Goal: Transaction & Acquisition: Purchase product/service

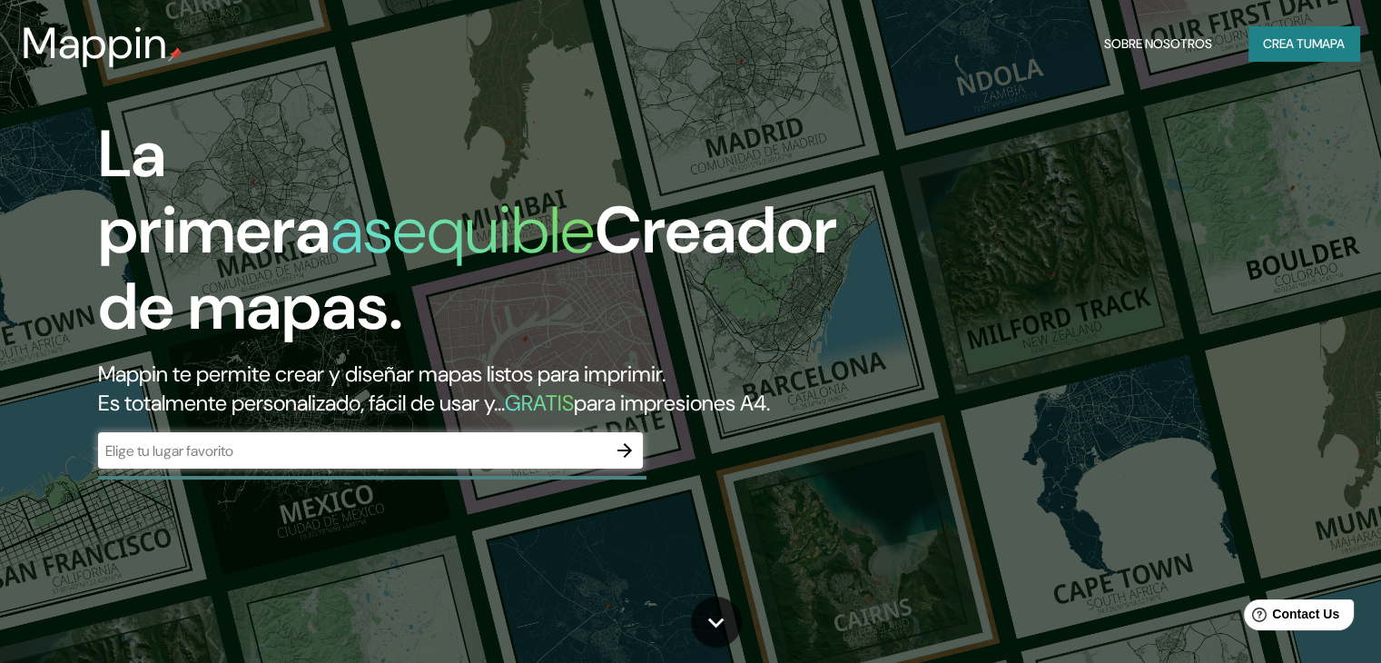
click at [461, 468] on div "​" at bounding box center [370, 450] width 545 height 36
click at [629, 461] on icon "button" at bounding box center [625, 450] width 22 height 22
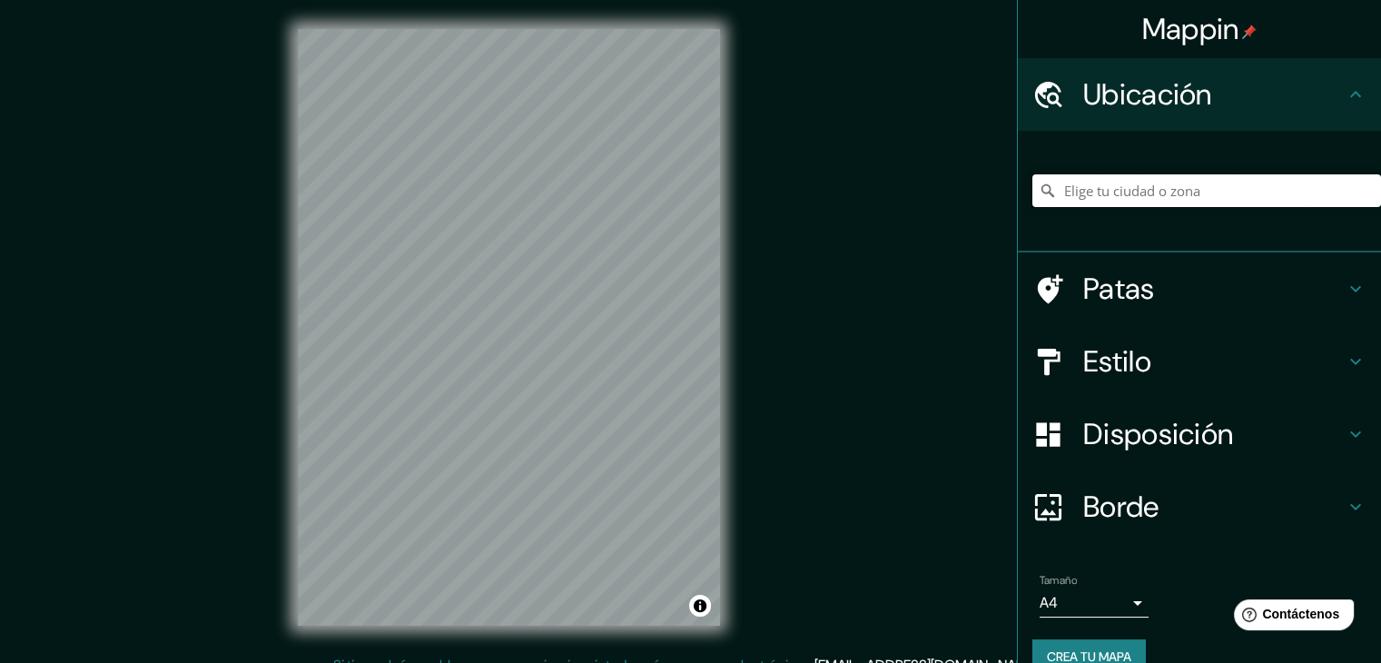
click at [1141, 193] on input "Elige tu ciudad o zona" at bounding box center [1206, 190] width 349 height 33
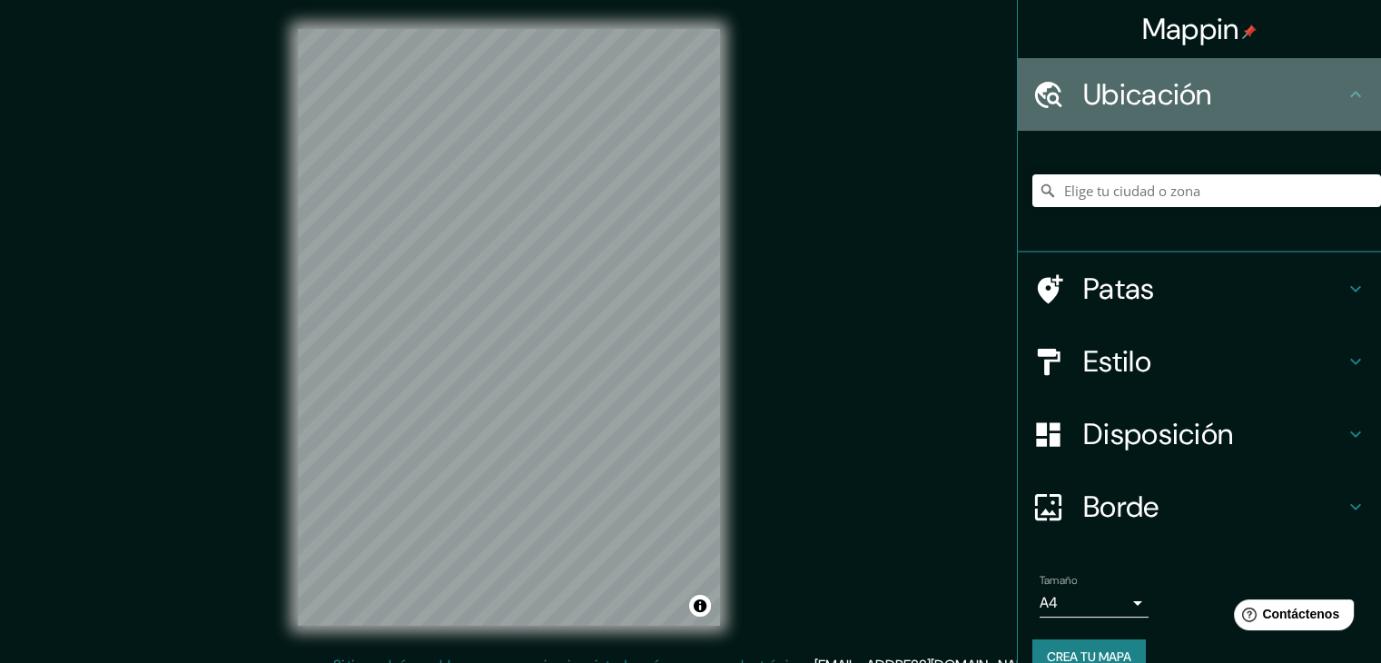
click at [1295, 108] on h4 "Ubicación" at bounding box center [1213, 94] width 261 height 36
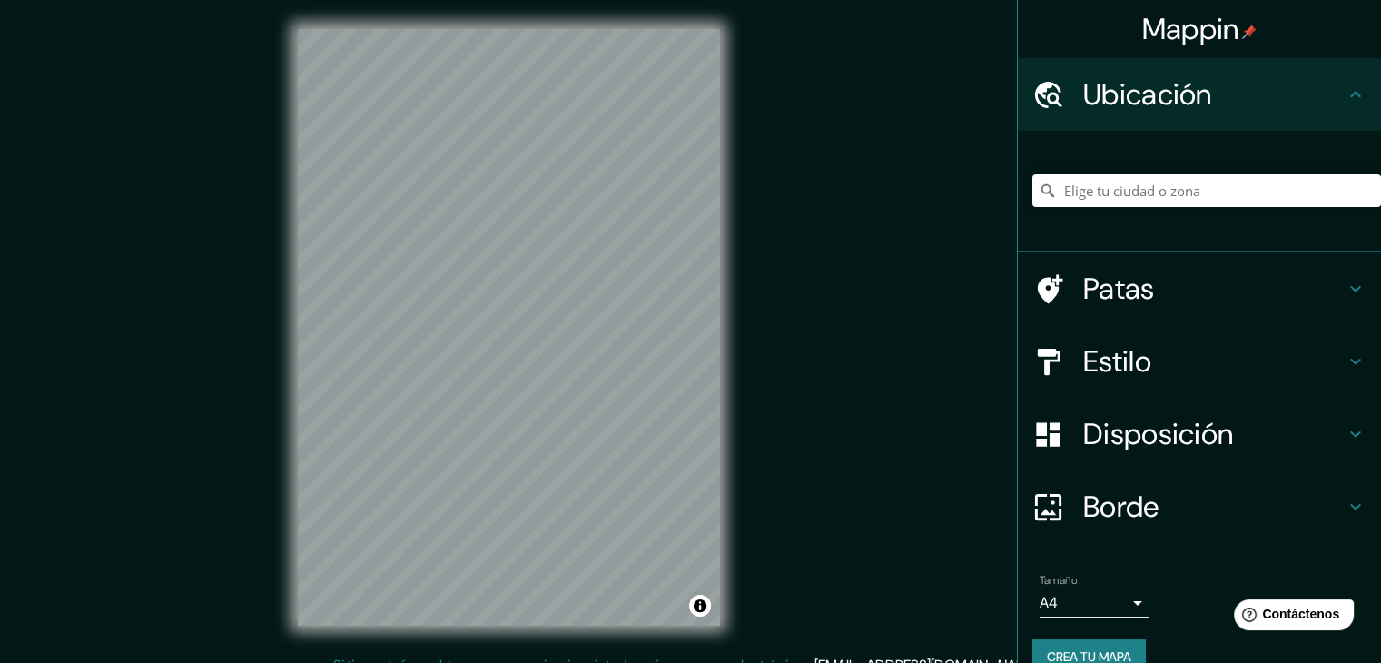
click at [1321, 103] on h4 "Ubicación" at bounding box center [1213, 94] width 261 height 36
click at [1192, 186] on input "Elige tu ciudad o zona" at bounding box center [1206, 190] width 349 height 33
click at [1174, 201] on input "Elige tu ciudad o zona" at bounding box center [1206, 190] width 349 height 33
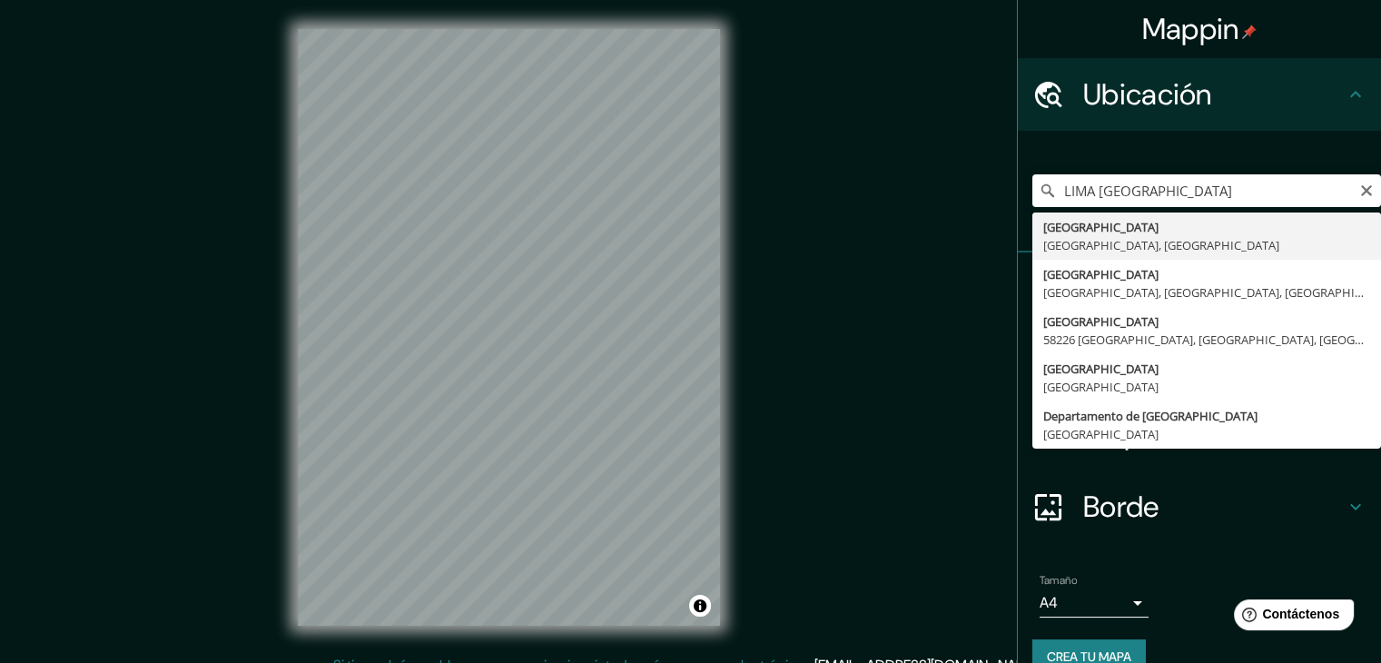
type input "[GEOGRAPHIC_DATA], [GEOGRAPHIC_DATA], [GEOGRAPHIC_DATA]"
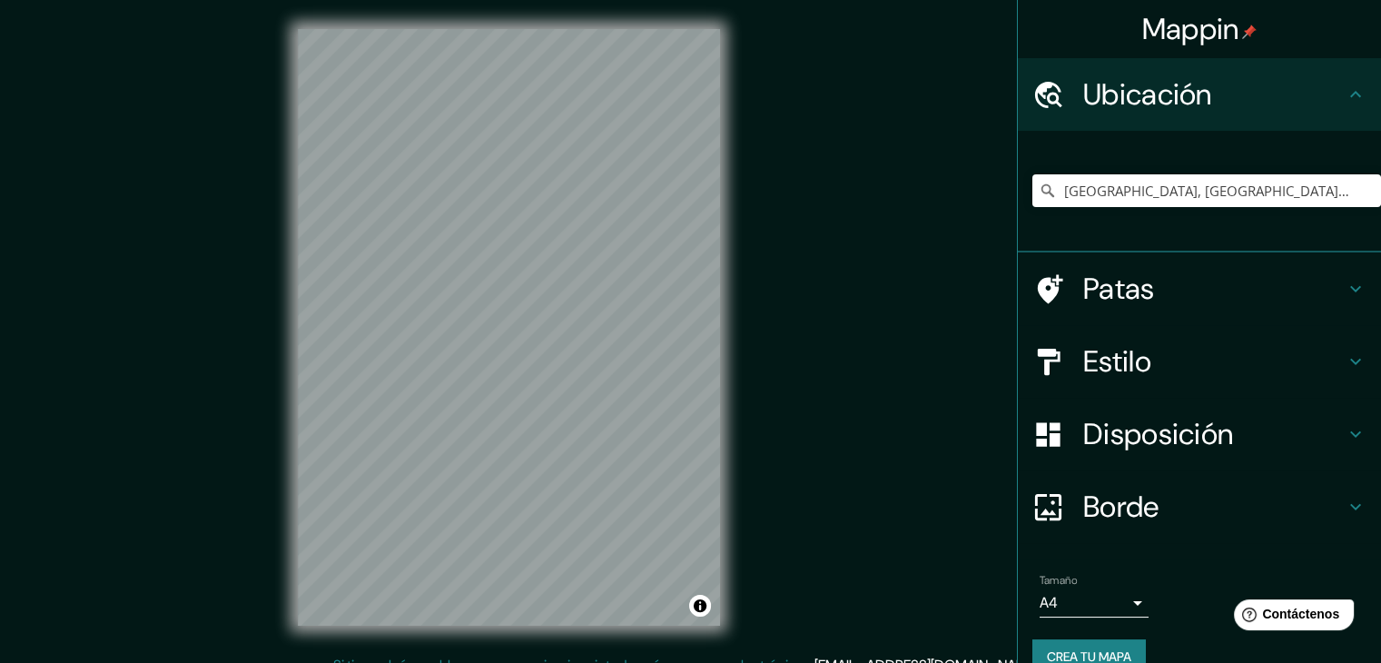
click at [1238, 360] on h4 "Estilo" at bounding box center [1213, 361] width 261 height 36
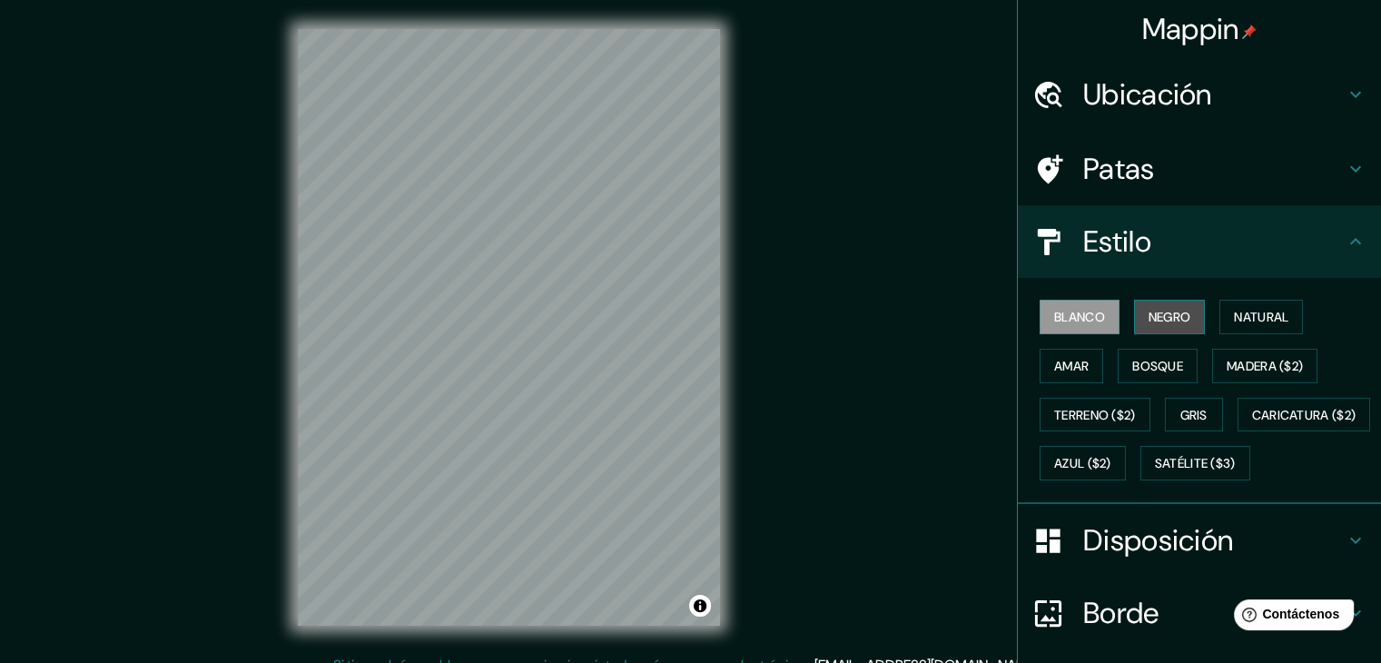
click at [1173, 318] on font "Negro" at bounding box center [1169, 317] width 43 height 16
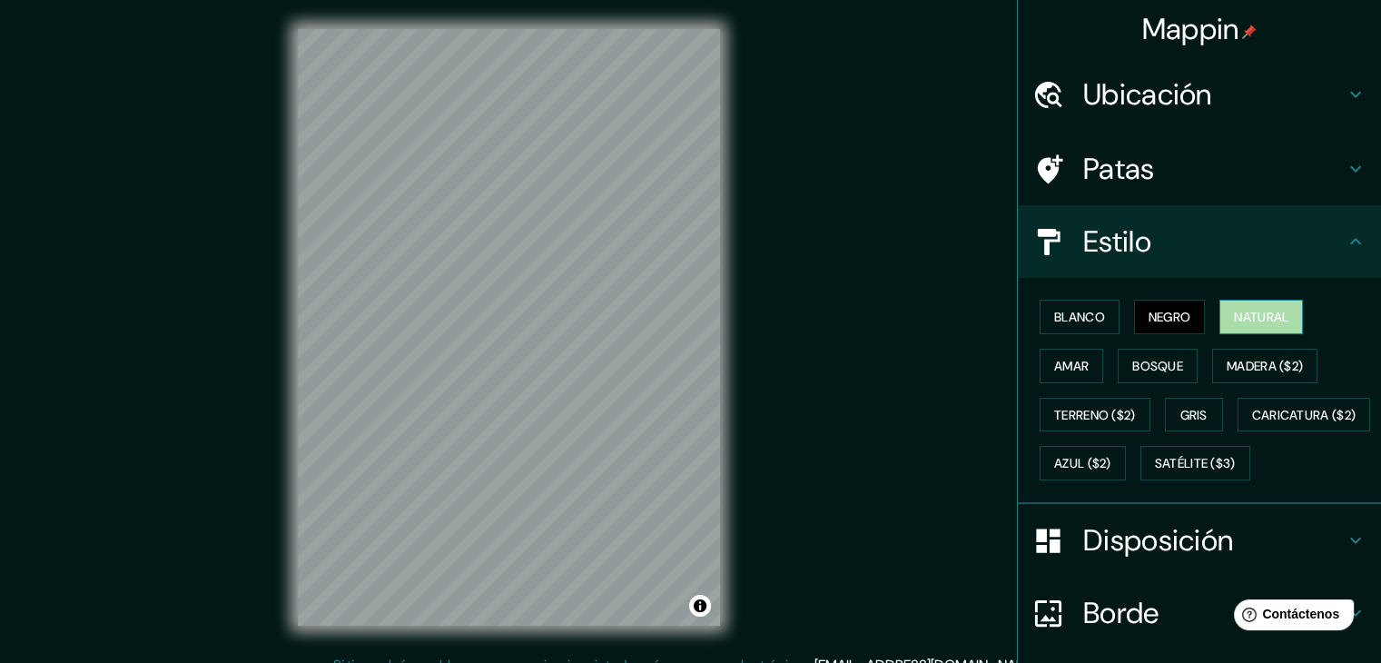
click at [1244, 323] on font "Natural" at bounding box center [1261, 317] width 54 height 16
click at [1070, 358] on font "Amar" at bounding box center [1071, 366] width 34 height 16
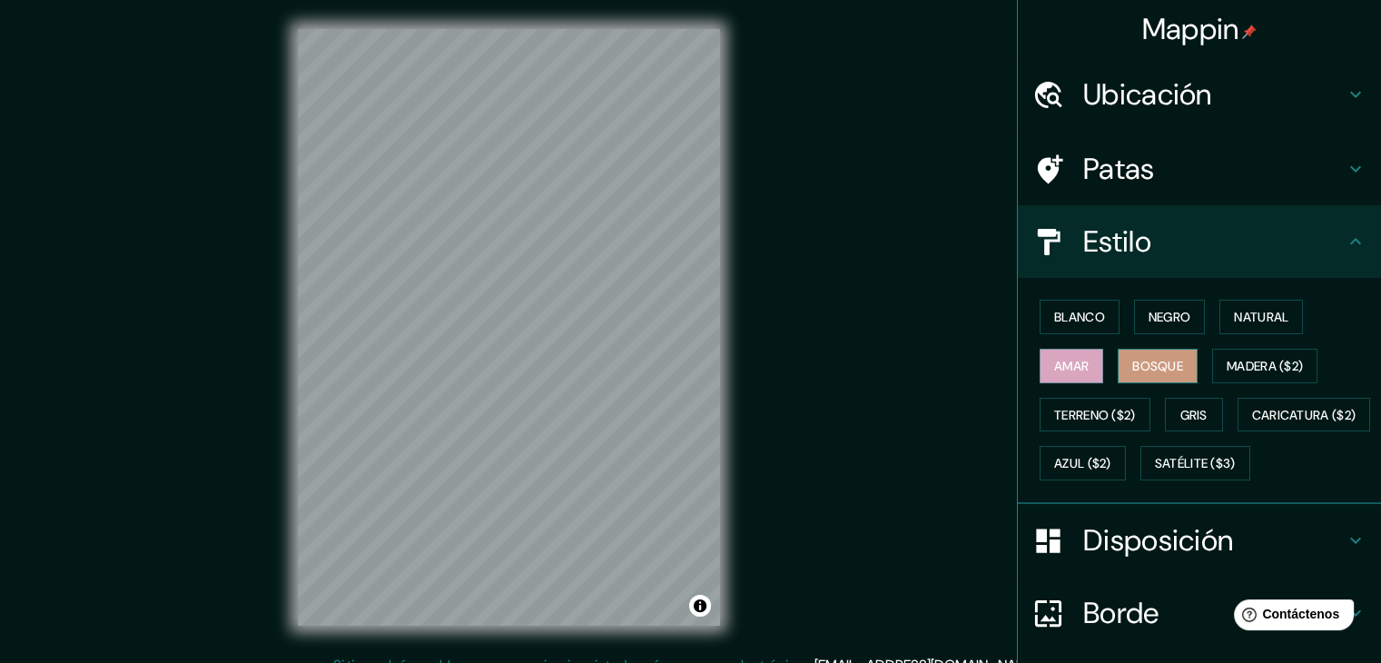
click at [1144, 358] on font "Bosque" at bounding box center [1157, 366] width 51 height 16
click at [1227, 361] on font "Madera ($2)" at bounding box center [1265, 366] width 76 height 16
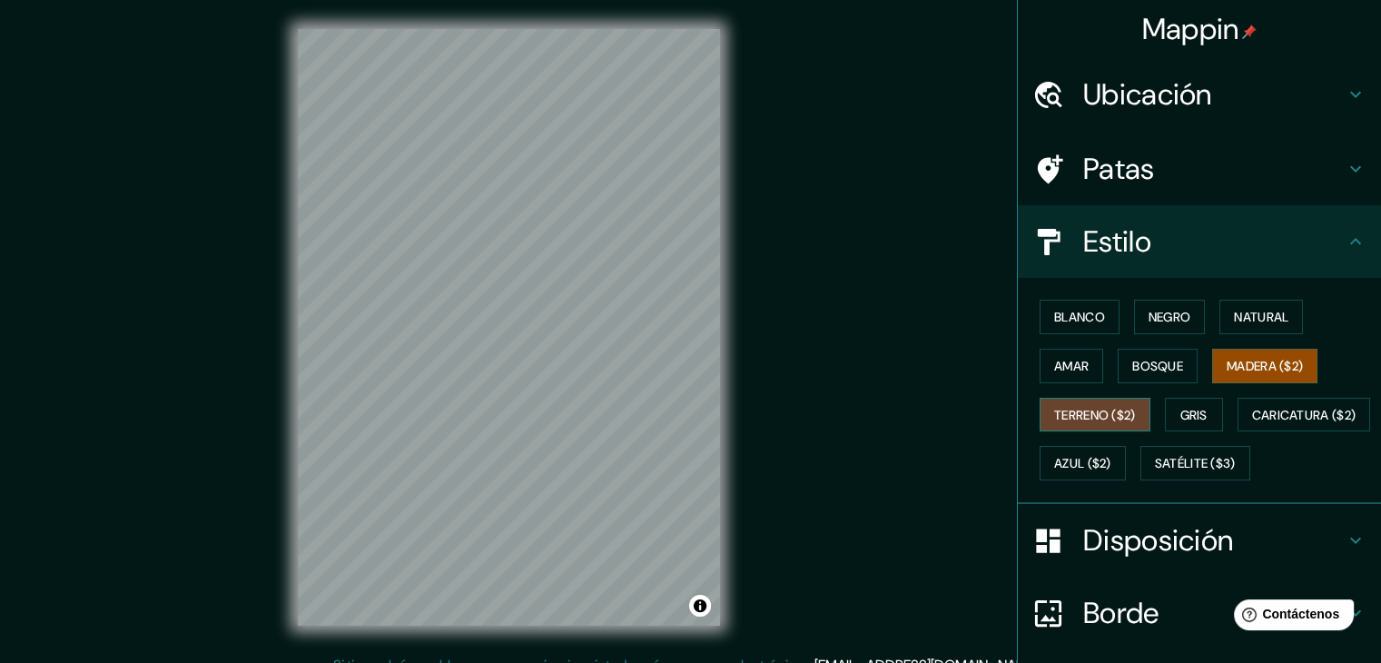
click at [1087, 419] on font "Terreno ($2)" at bounding box center [1095, 415] width 82 height 16
click at [1182, 411] on font "Gris" at bounding box center [1193, 415] width 27 height 16
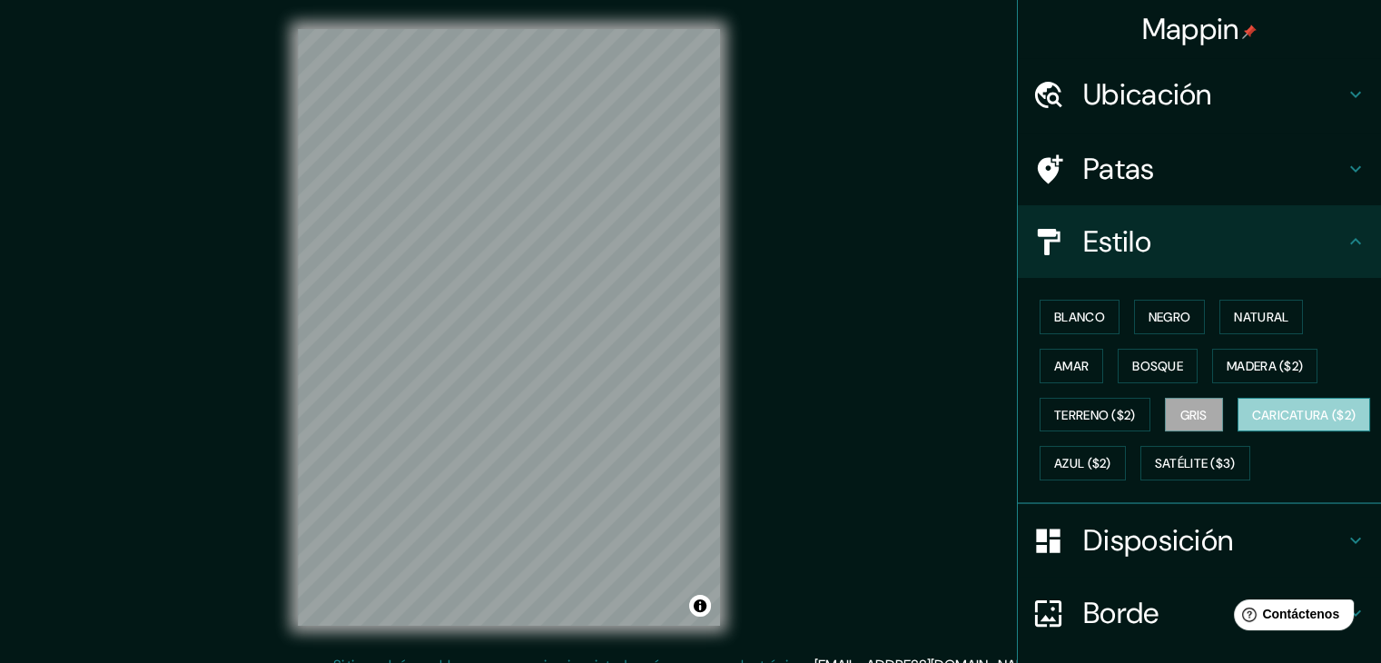
click at [1252, 423] on font "Caricatura ($2)" at bounding box center [1304, 415] width 104 height 16
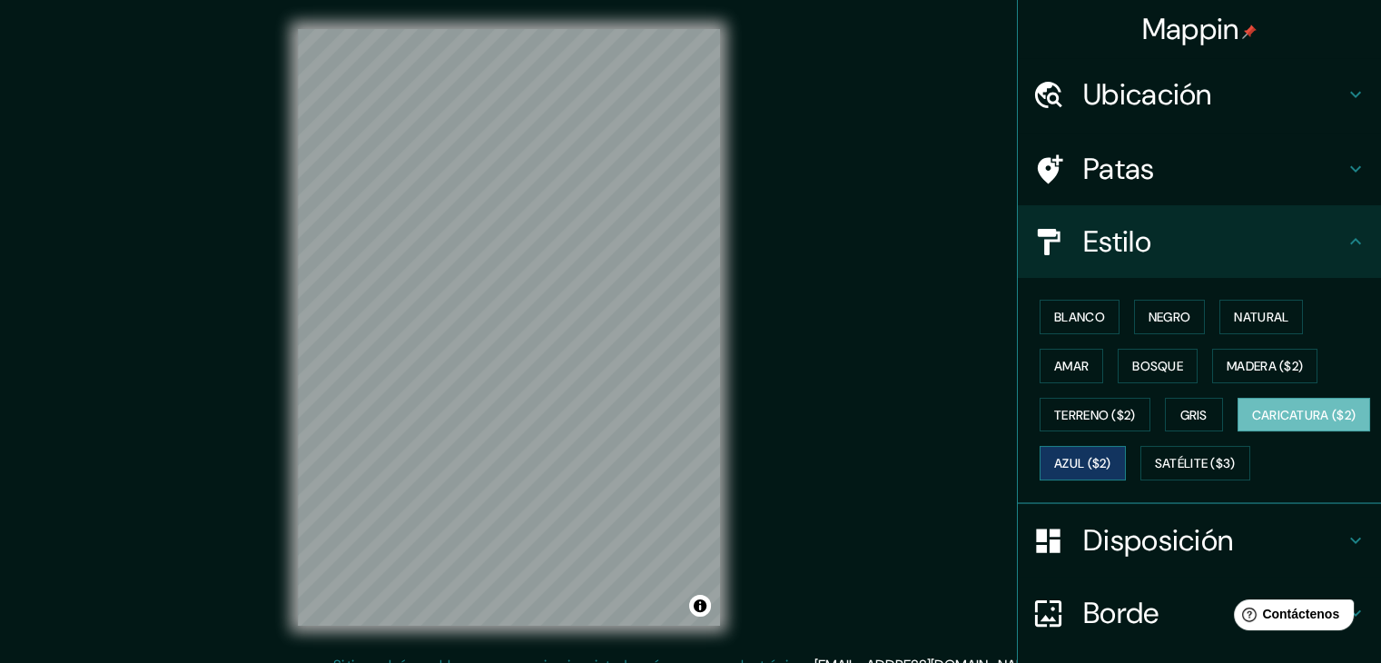
click at [1111, 464] on font "Azul ($2)" at bounding box center [1082, 464] width 57 height 16
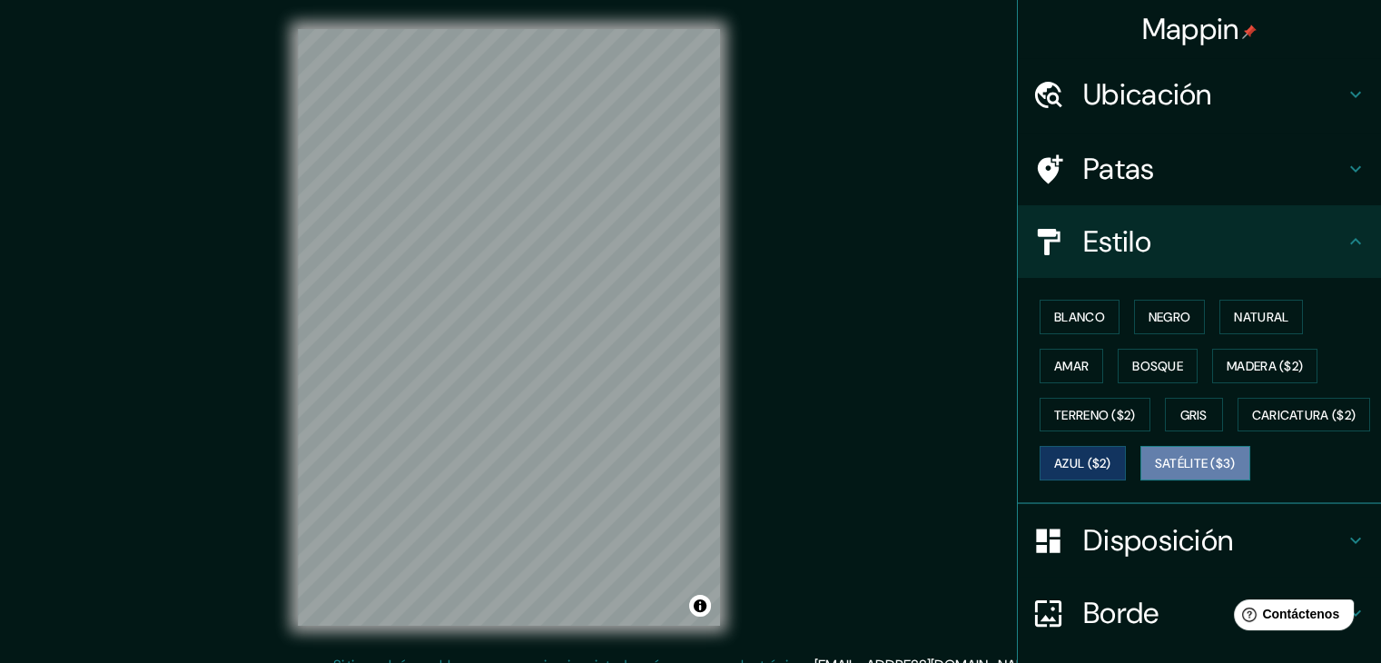
click at [1155, 472] on font "Satélite ($3)" at bounding box center [1195, 464] width 81 height 16
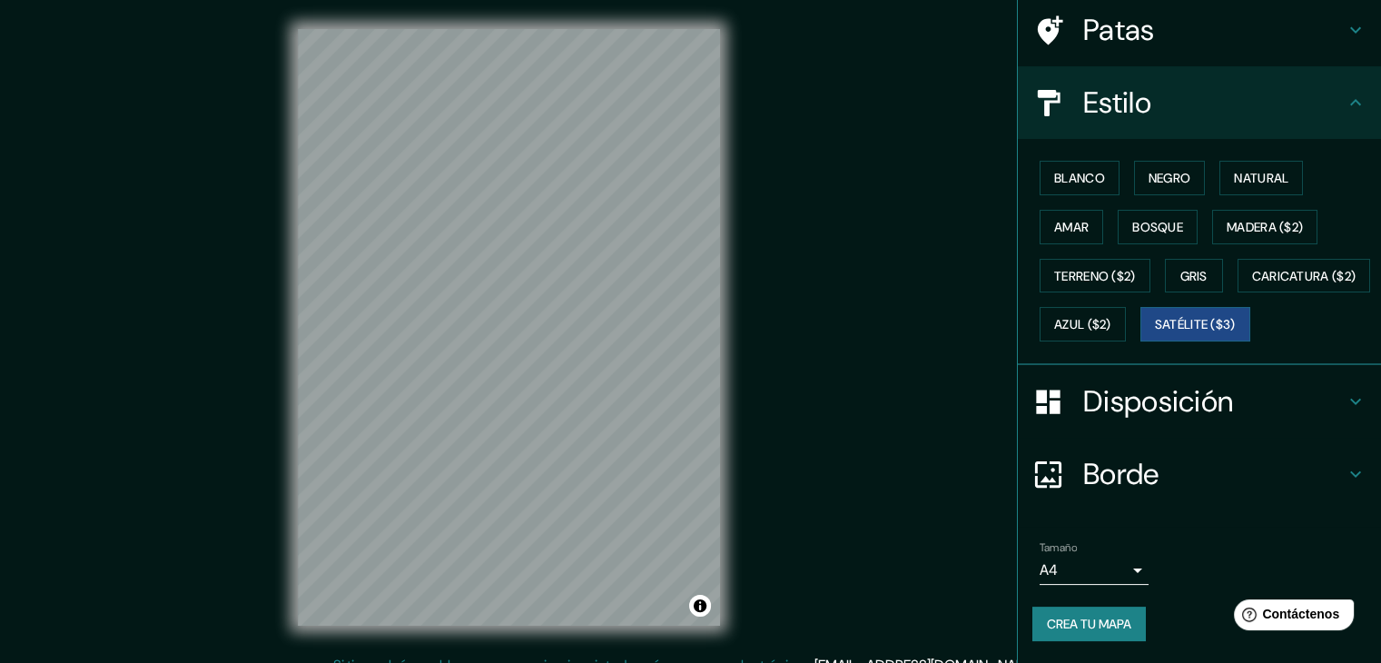
scroll to position [183, 0]
click at [1111, 312] on font "Azul ($2)" at bounding box center [1082, 324] width 57 height 24
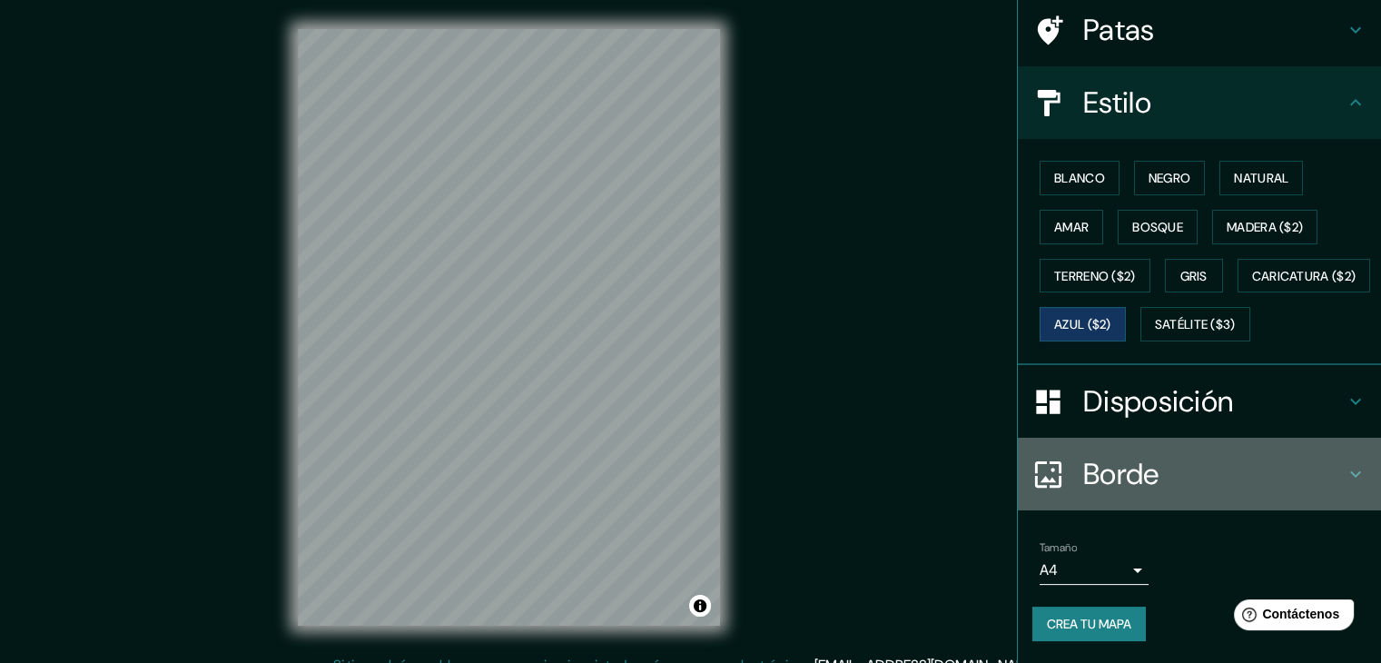
drag, startPoint x: 1246, startPoint y: 277, endPoint x: 1295, endPoint y: 473, distance: 202.4
click at [1295, 473] on h4 "Borde" at bounding box center [1213, 474] width 261 height 36
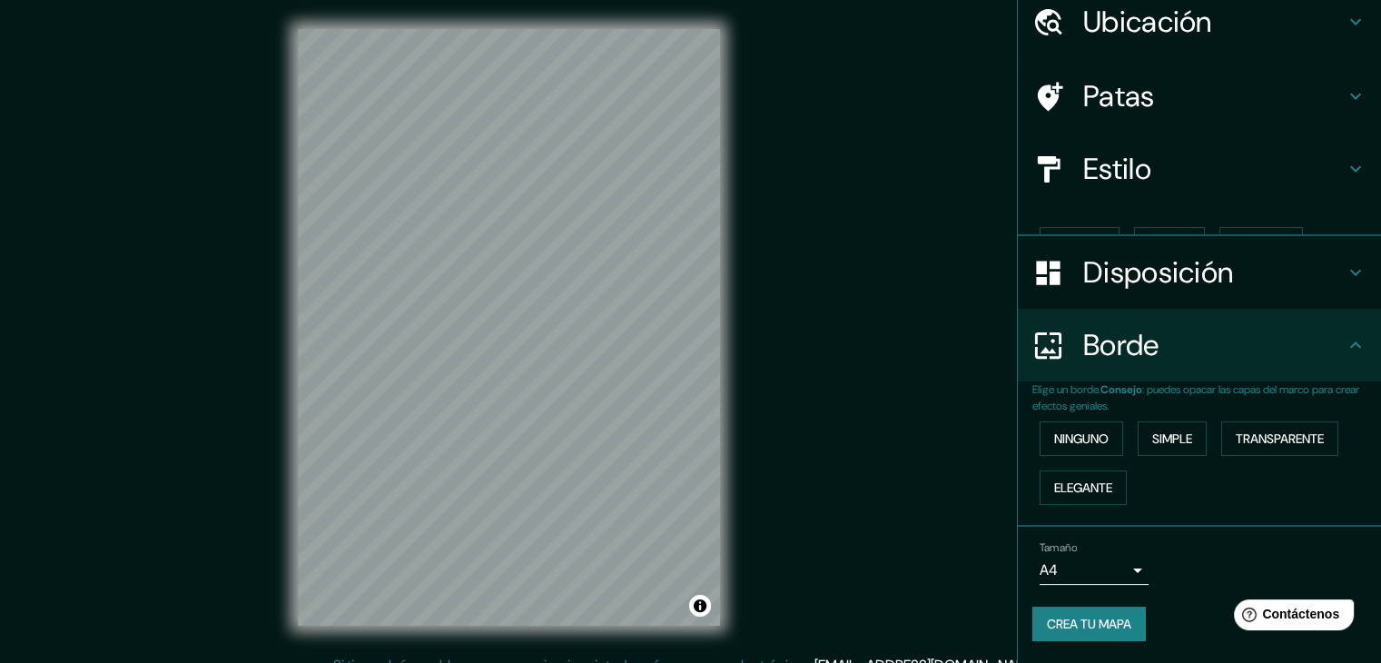
scroll to position [41, 0]
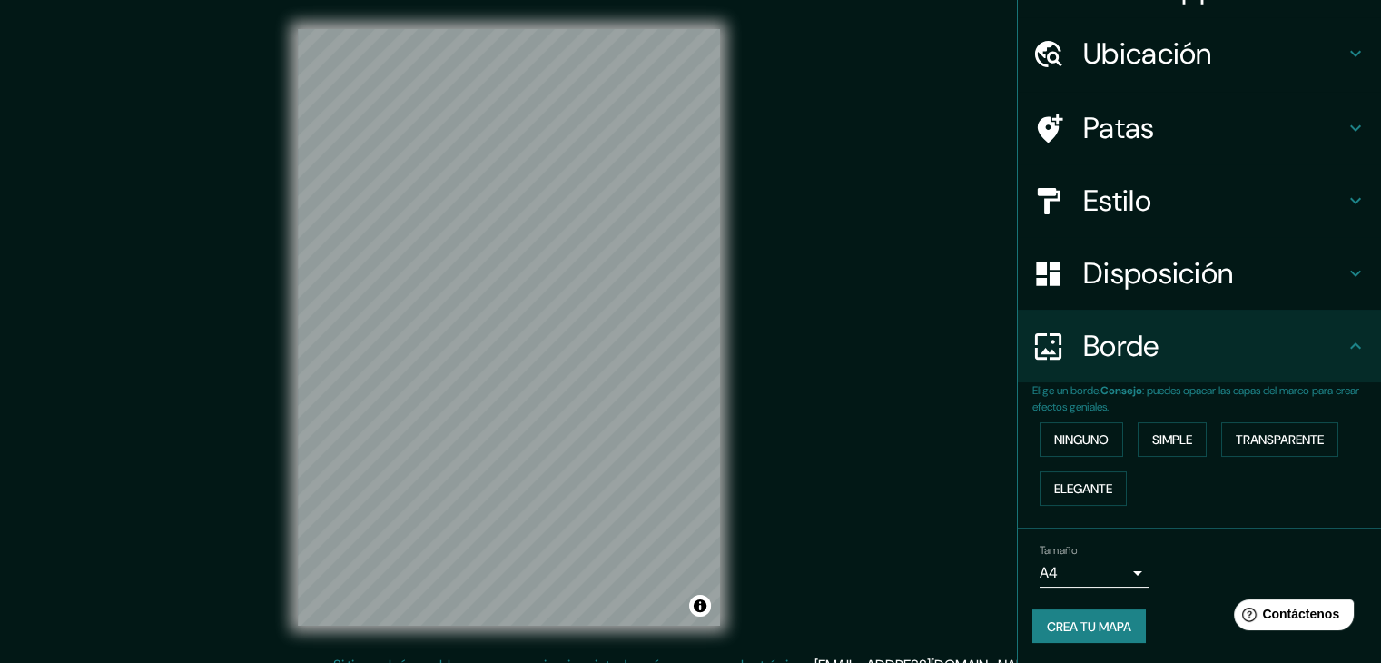
click at [1249, 345] on h4 "Borde" at bounding box center [1213, 346] width 261 height 36
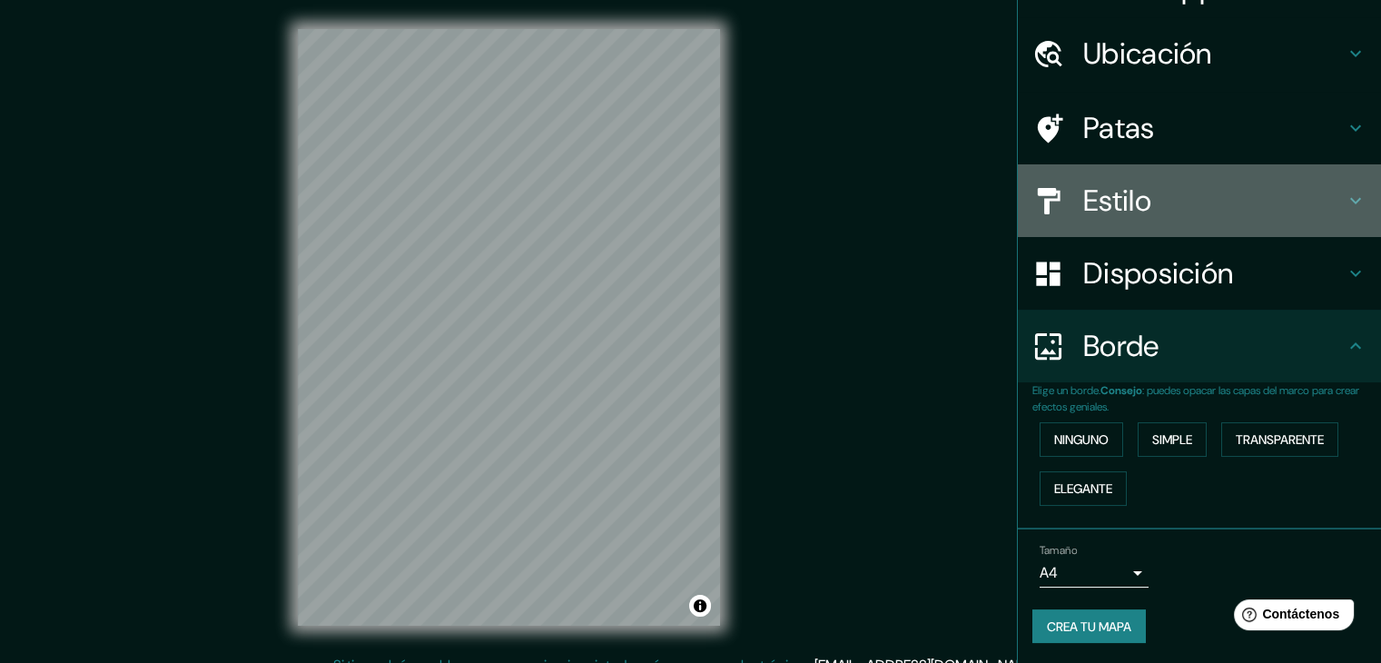
click at [1159, 215] on h4 "Estilo" at bounding box center [1213, 200] width 261 height 36
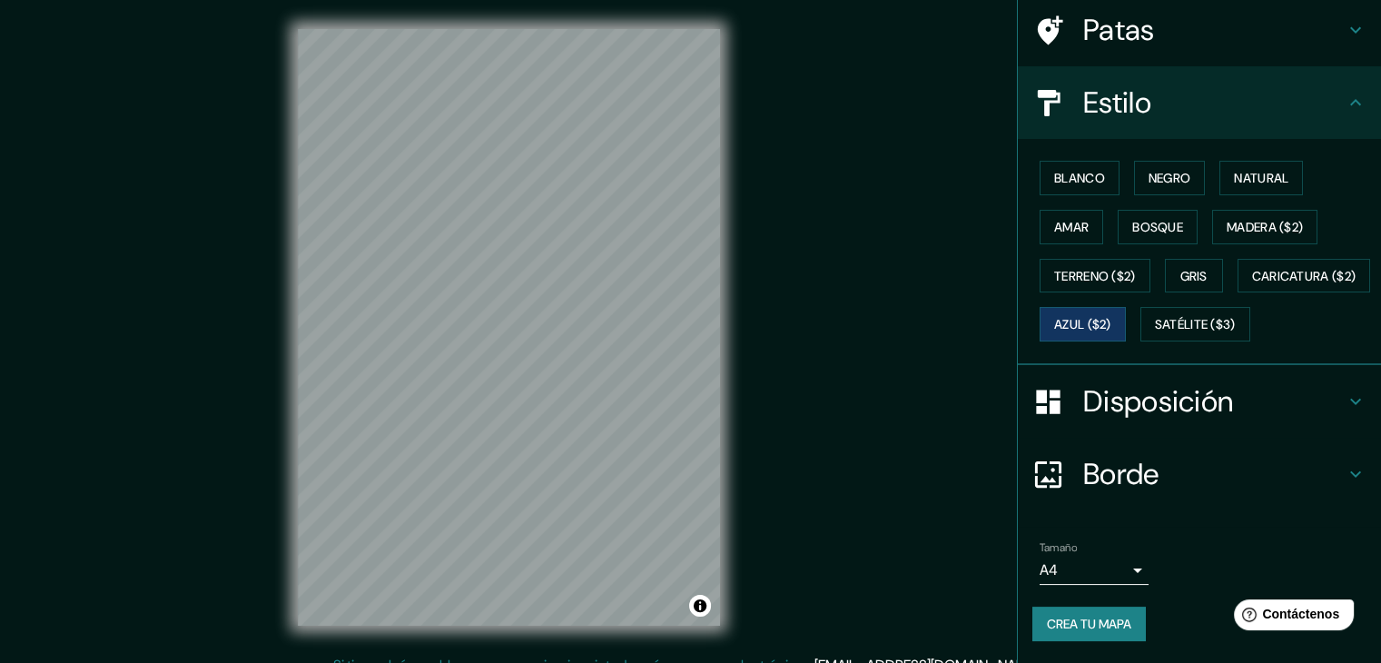
scroll to position [183, 0]
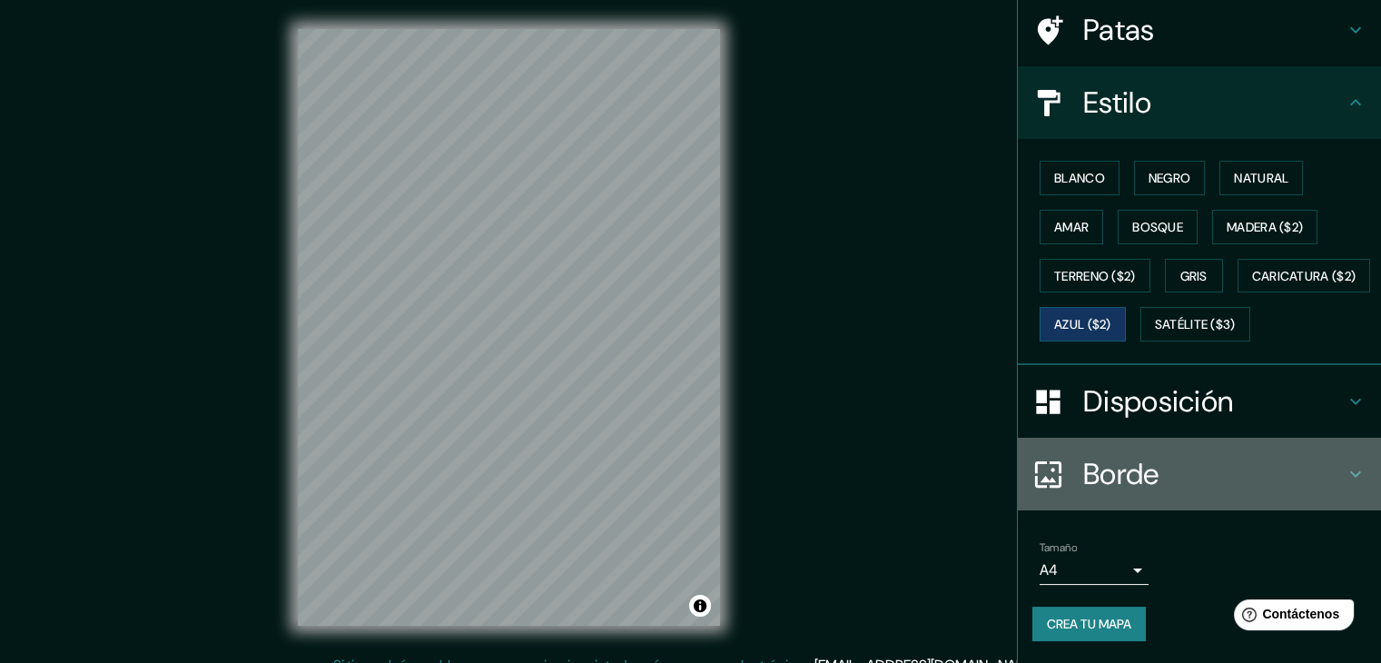
click at [1165, 484] on h4 "Borde" at bounding box center [1213, 474] width 261 height 36
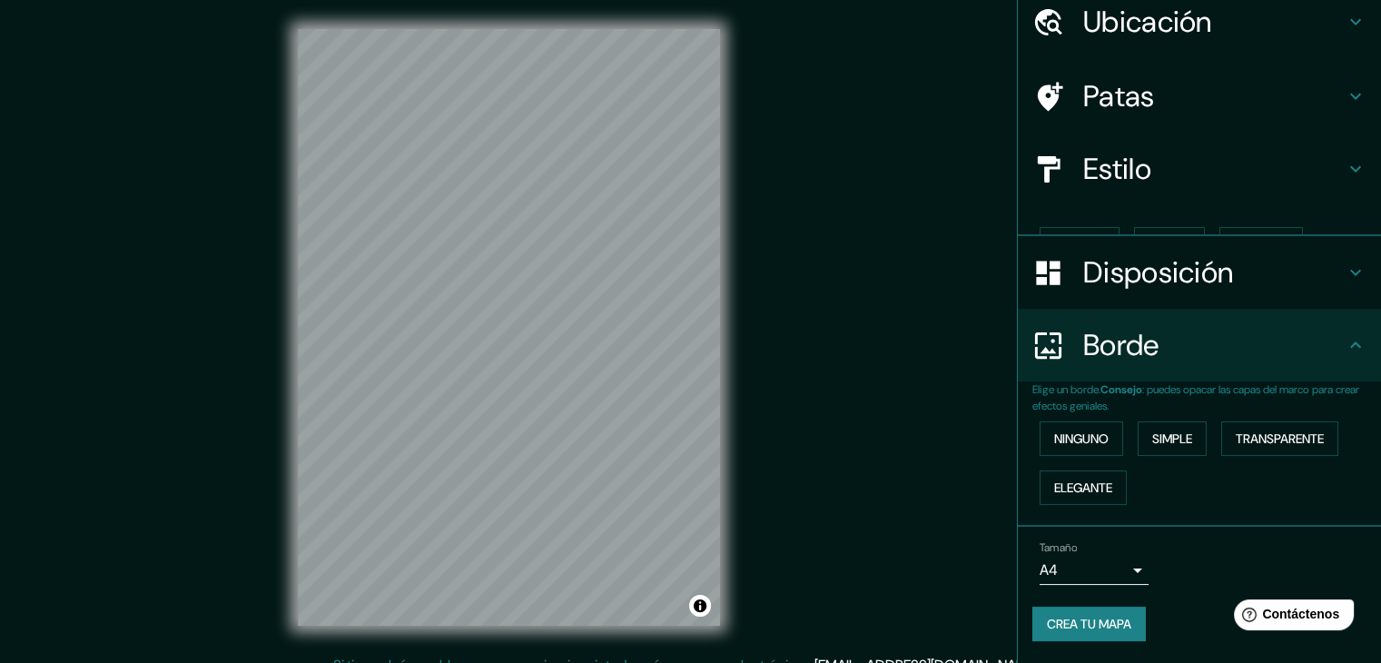
scroll to position [41, 0]
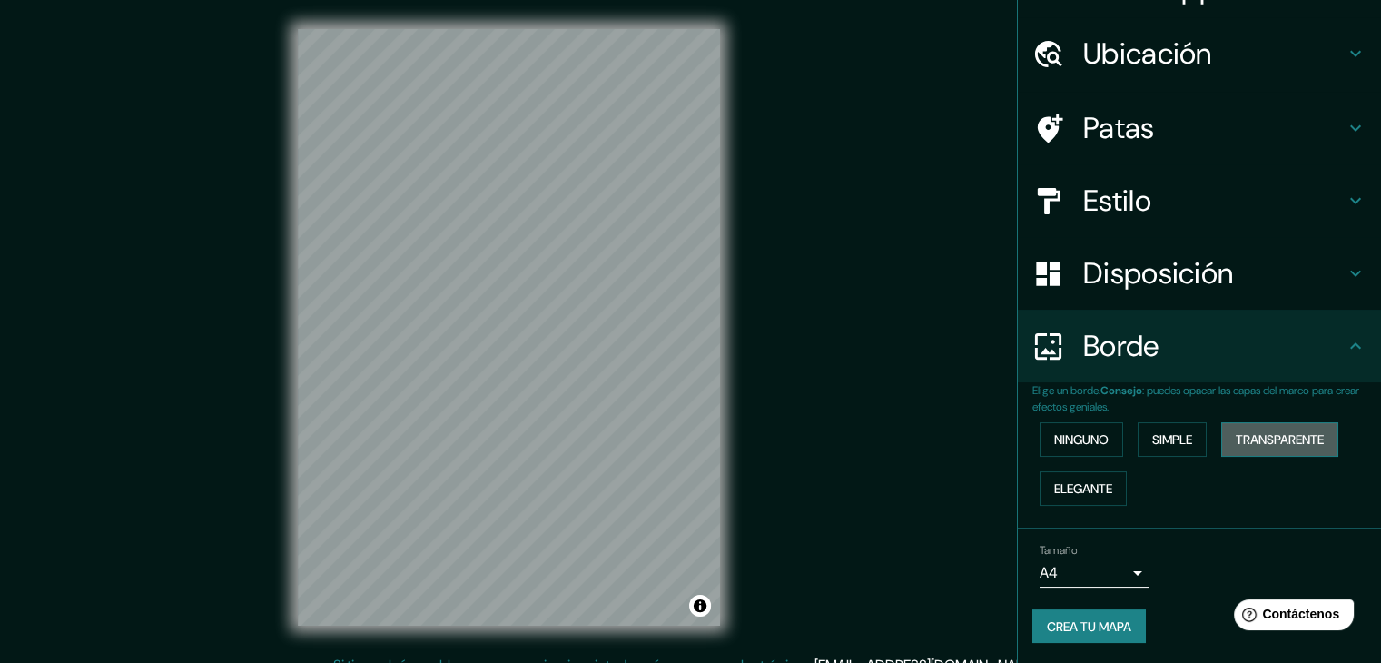
click at [1269, 436] on font "Transparente" at bounding box center [1280, 439] width 88 height 16
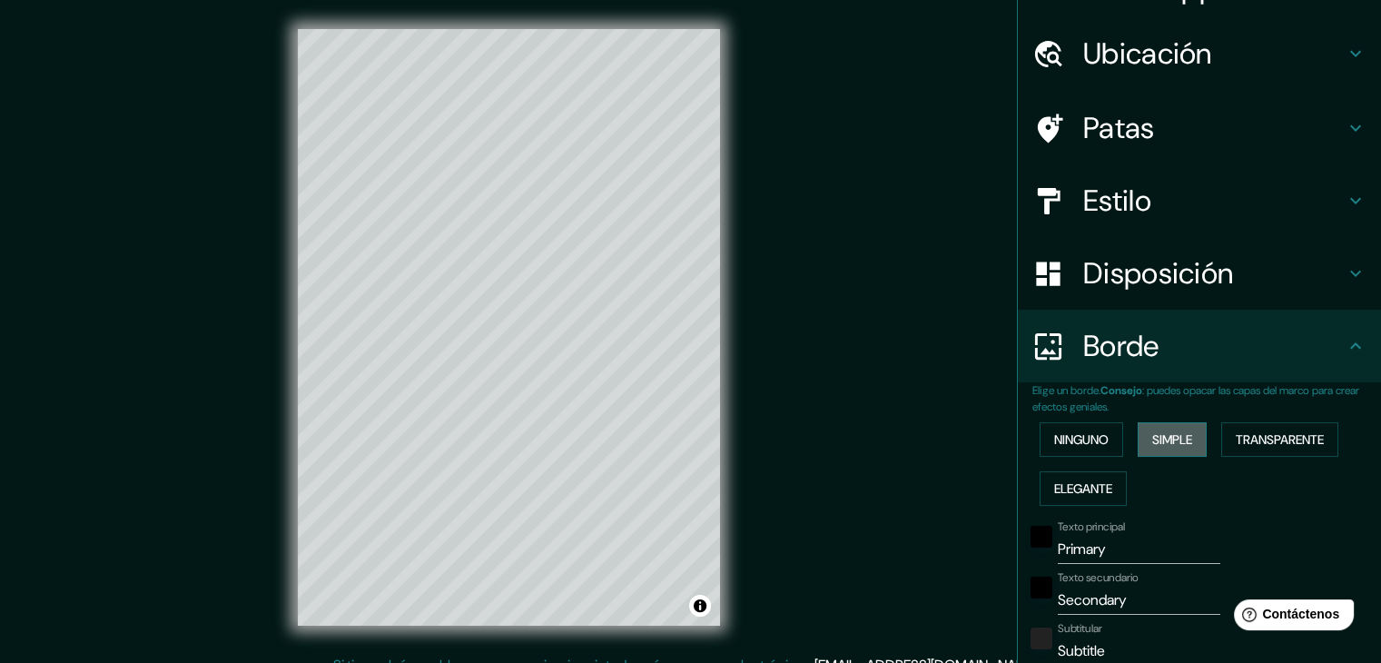
click at [1161, 448] on font "Simple" at bounding box center [1172, 440] width 40 height 24
click at [1175, 437] on font "Simple" at bounding box center [1172, 439] width 40 height 16
type input "37"
click at [1089, 436] on font "Ninguno" at bounding box center [1081, 439] width 54 height 16
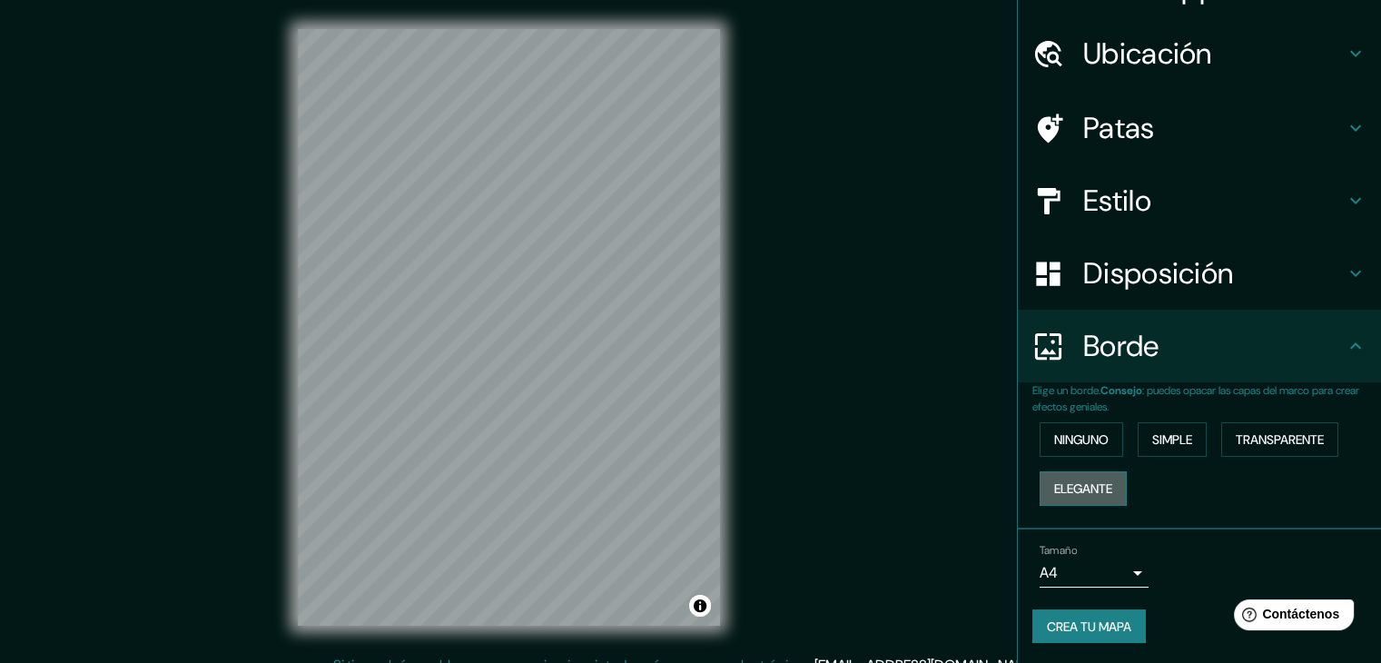
click at [1074, 481] on font "Elegante" at bounding box center [1083, 488] width 58 height 16
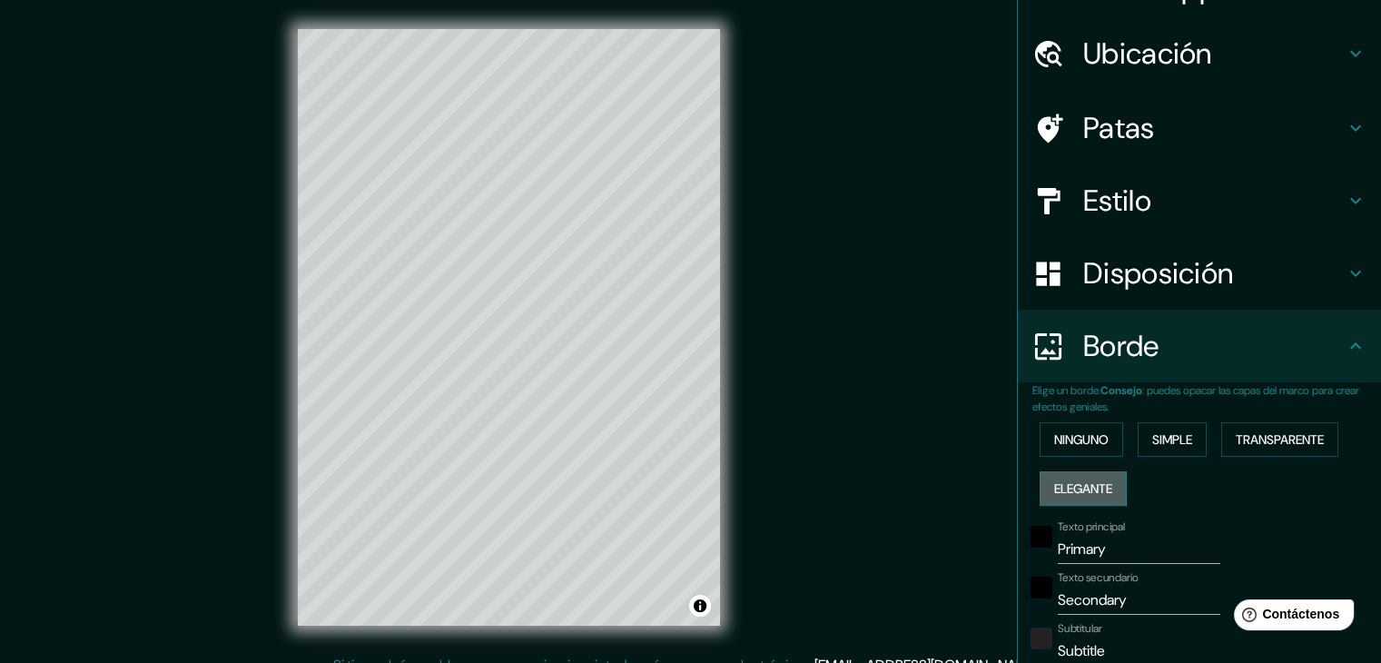
click at [1074, 481] on font "Elegante" at bounding box center [1083, 488] width 58 height 16
type input "37"
type input "19"
click at [1079, 441] on font "Ninguno" at bounding box center [1081, 439] width 54 height 16
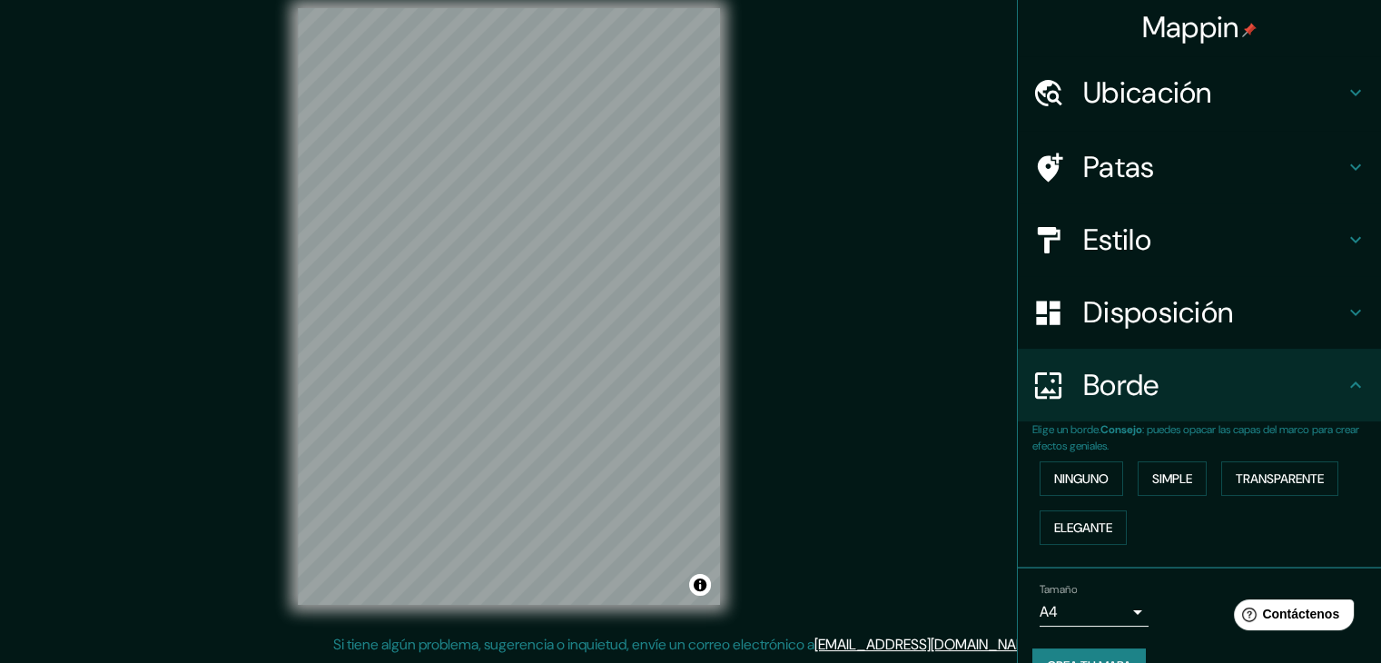
scroll to position [0, 0]
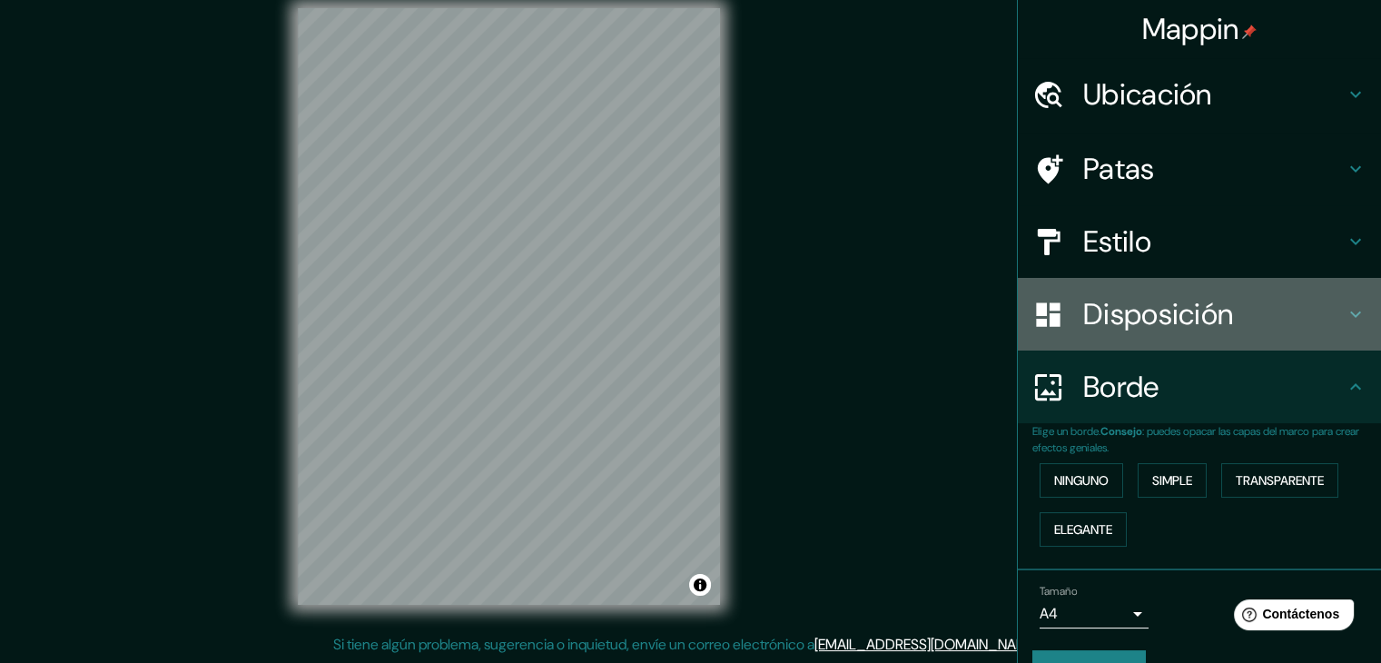
click at [1174, 309] on font "Disposición" at bounding box center [1158, 314] width 150 height 38
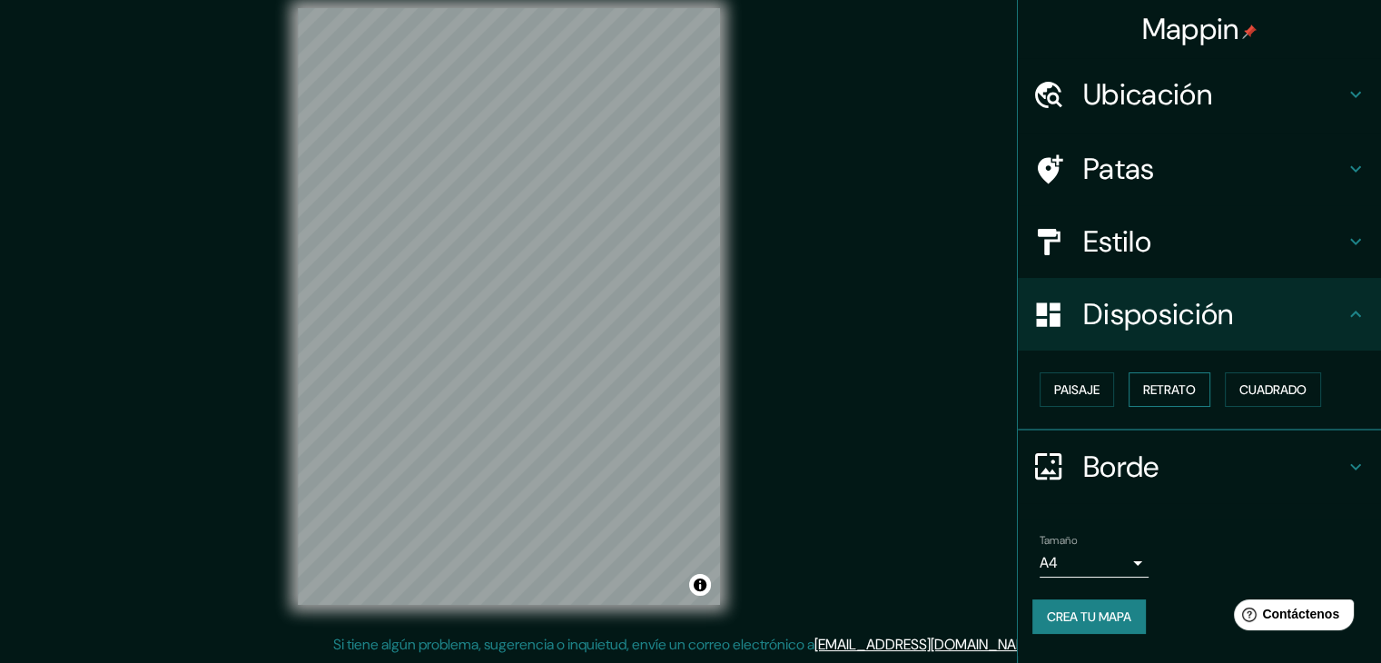
click at [1176, 384] on font "Retrato" at bounding box center [1169, 389] width 53 height 16
click at [1073, 389] on font "Paisaje" at bounding box center [1076, 389] width 45 height 16
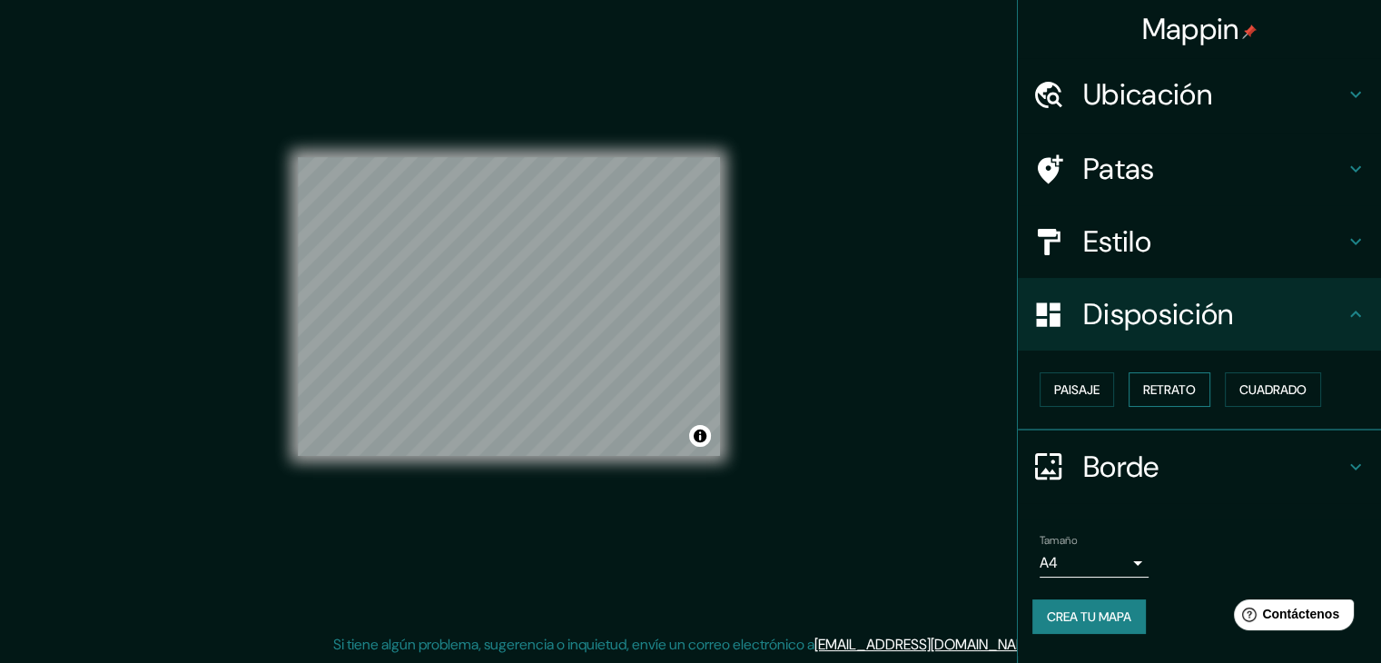
click at [1155, 379] on font "Retrato" at bounding box center [1169, 390] width 53 height 24
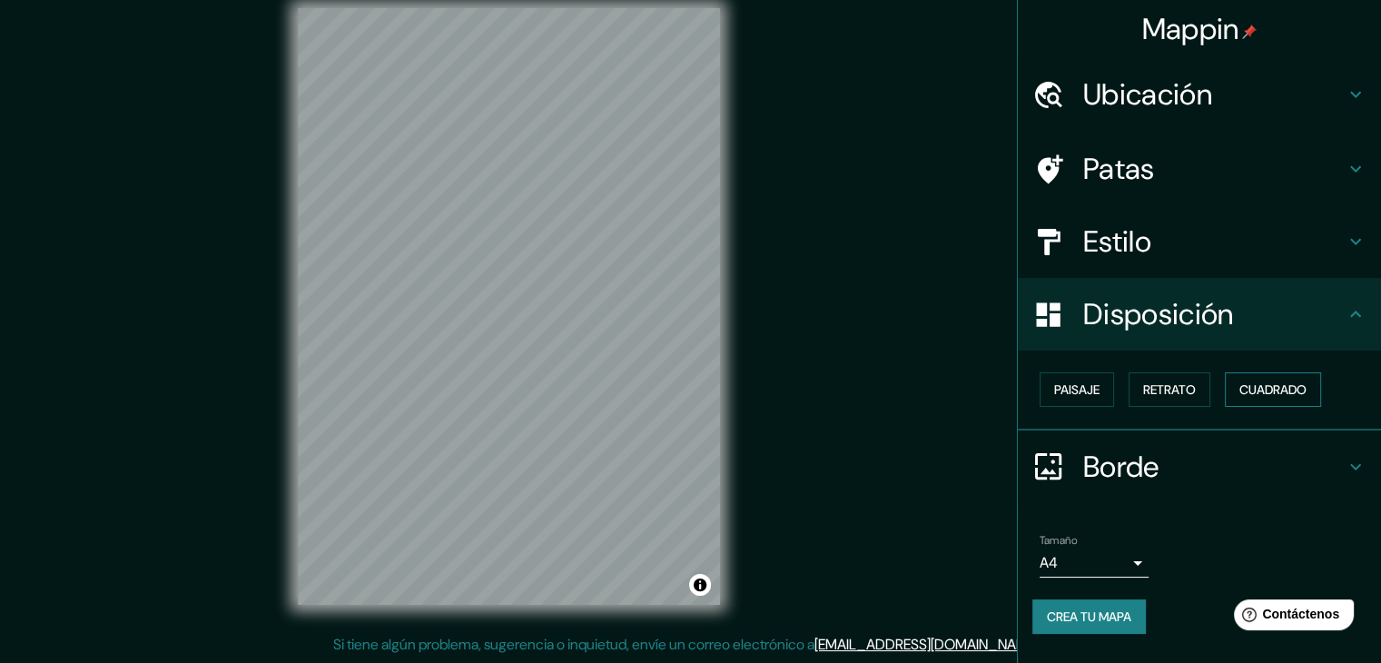
click at [1267, 391] on font "Cuadrado" at bounding box center [1272, 389] width 67 height 16
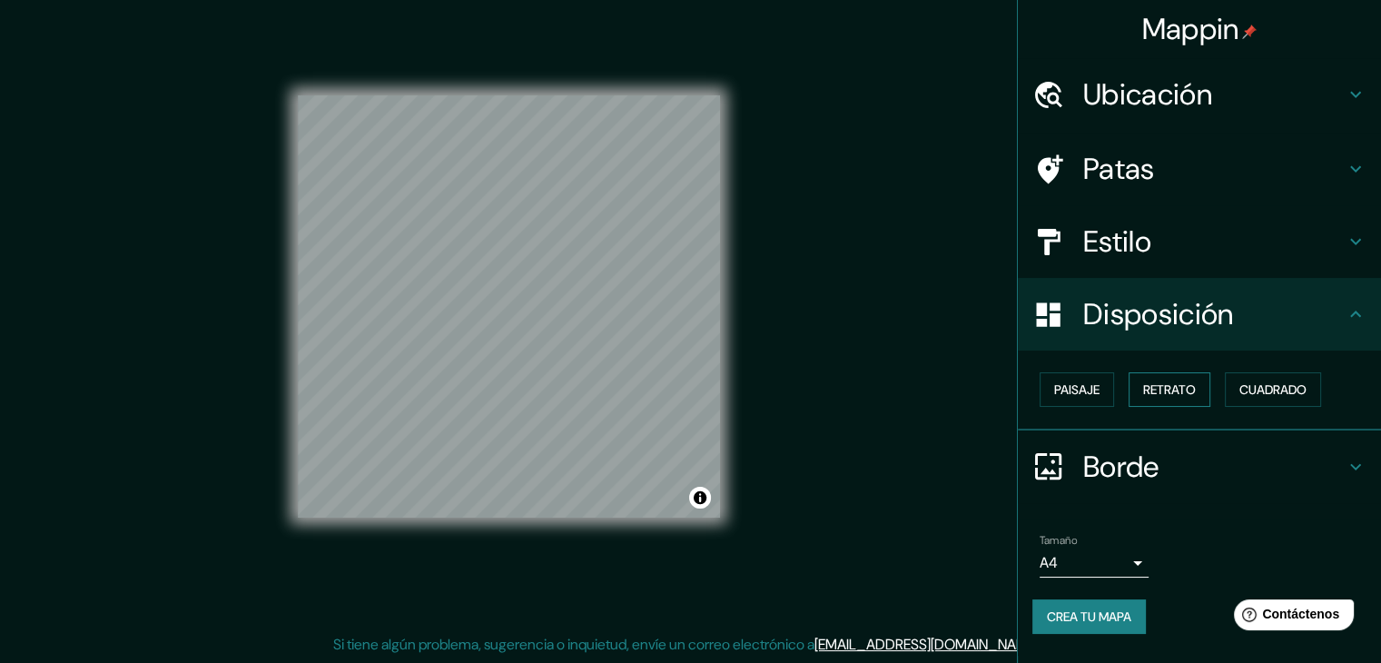
click at [1181, 393] on font "Retrato" at bounding box center [1169, 389] width 53 height 16
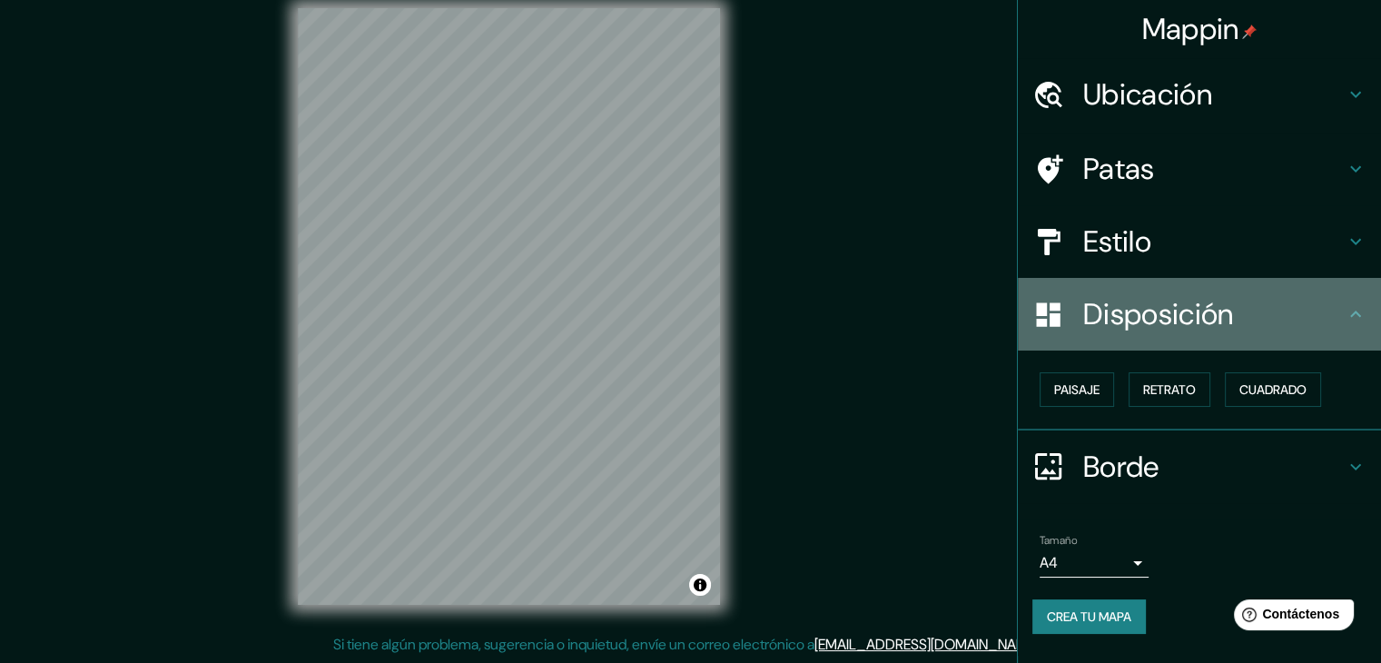
click at [1225, 311] on font "Disposición" at bounding box center [1158, 314] width 150 height 38
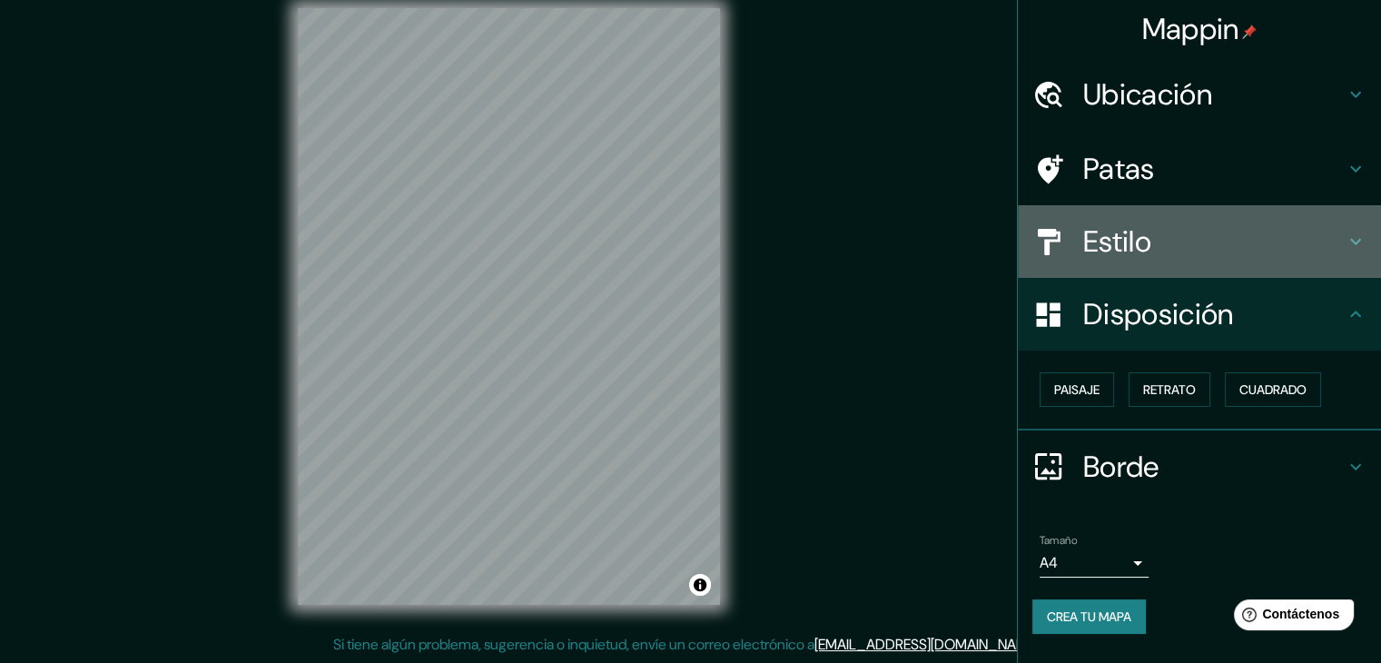
click at [1227, 263] on div "Estilo" at bounding box center [1199, 241] width 363 height 73
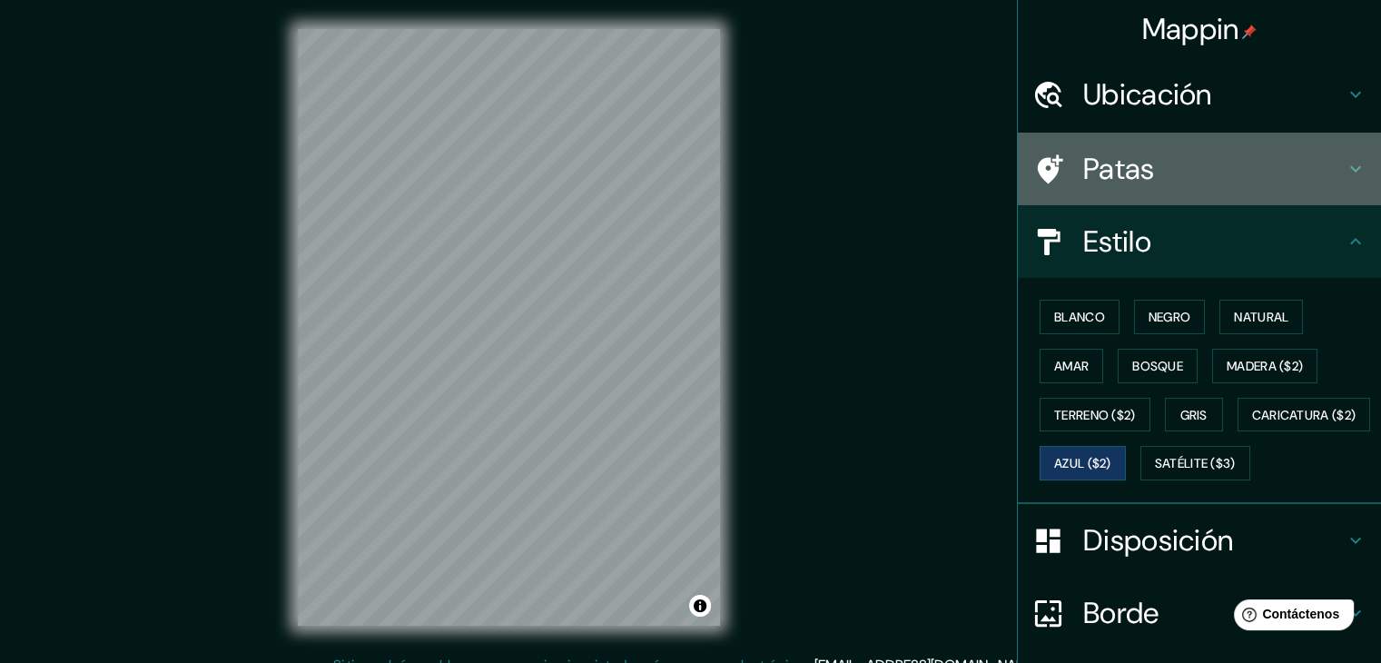
click at [1169, 195] on div "Patas" at bounding box center [1199, 169] width 363 height 73
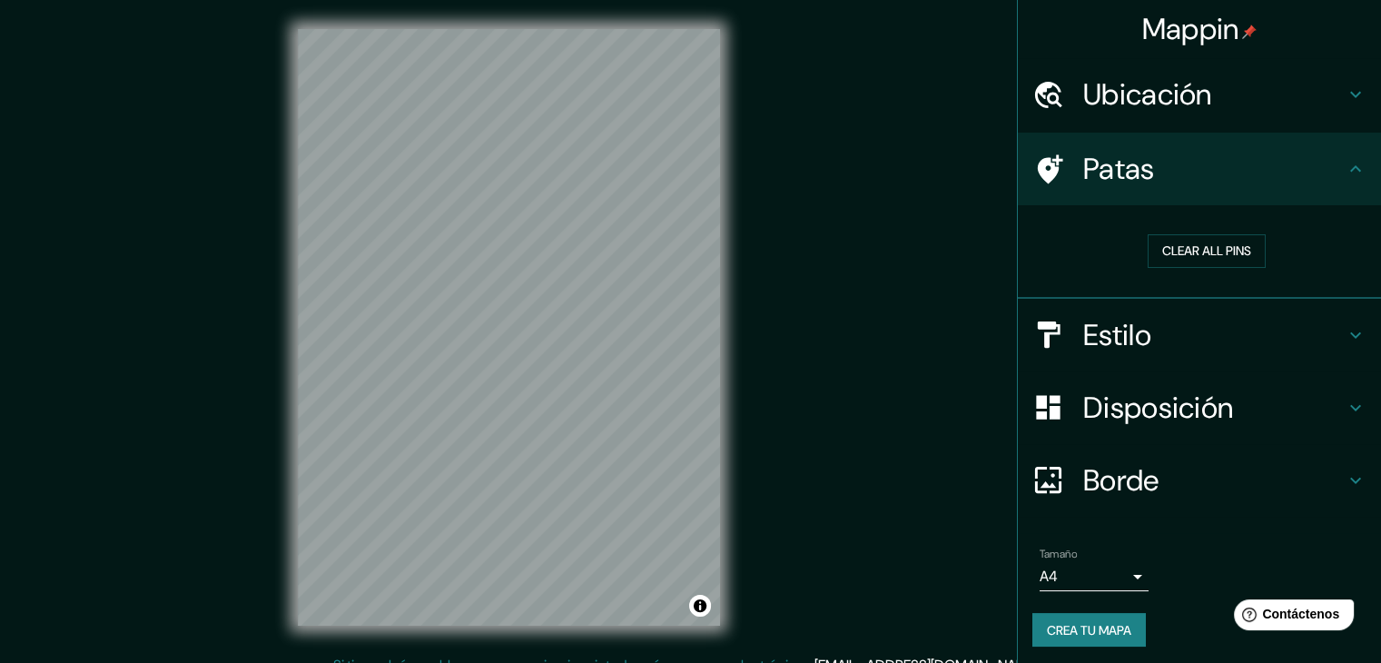
click at [1197, 94] on font "Ubicación" at bounding box center [1147, 94] width 129 height 38
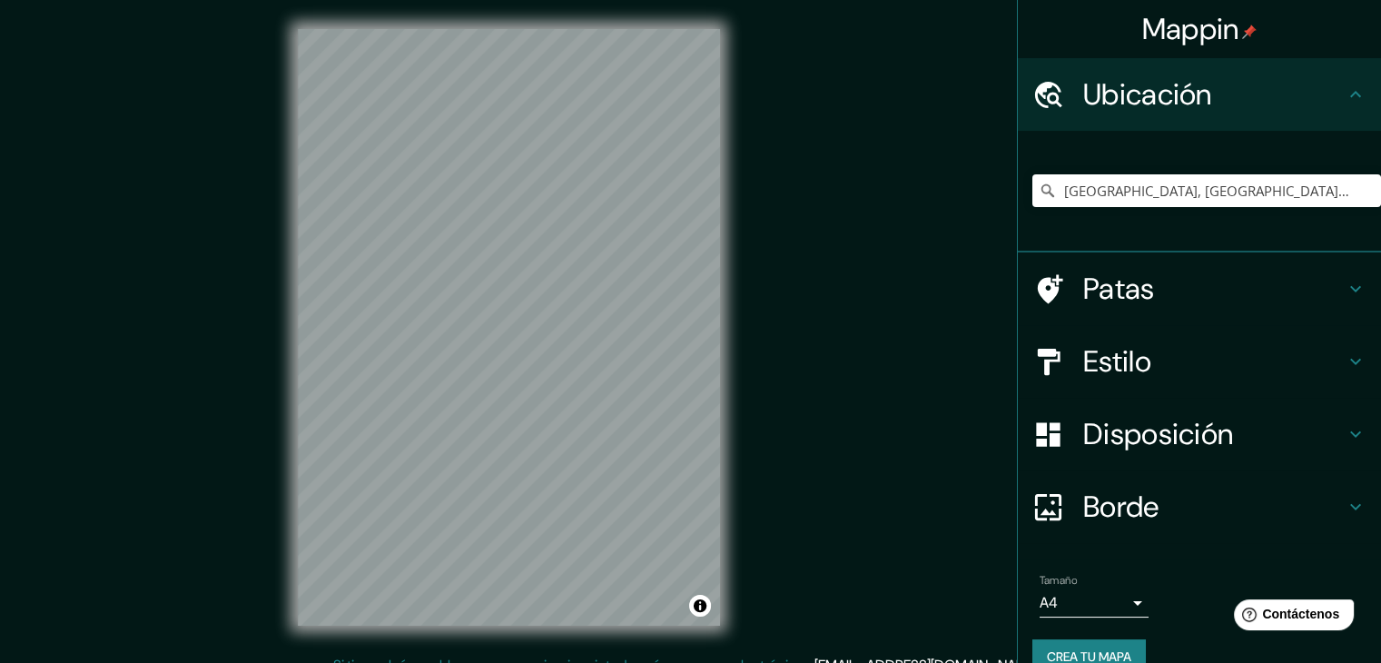
scroll to position [32, 0]
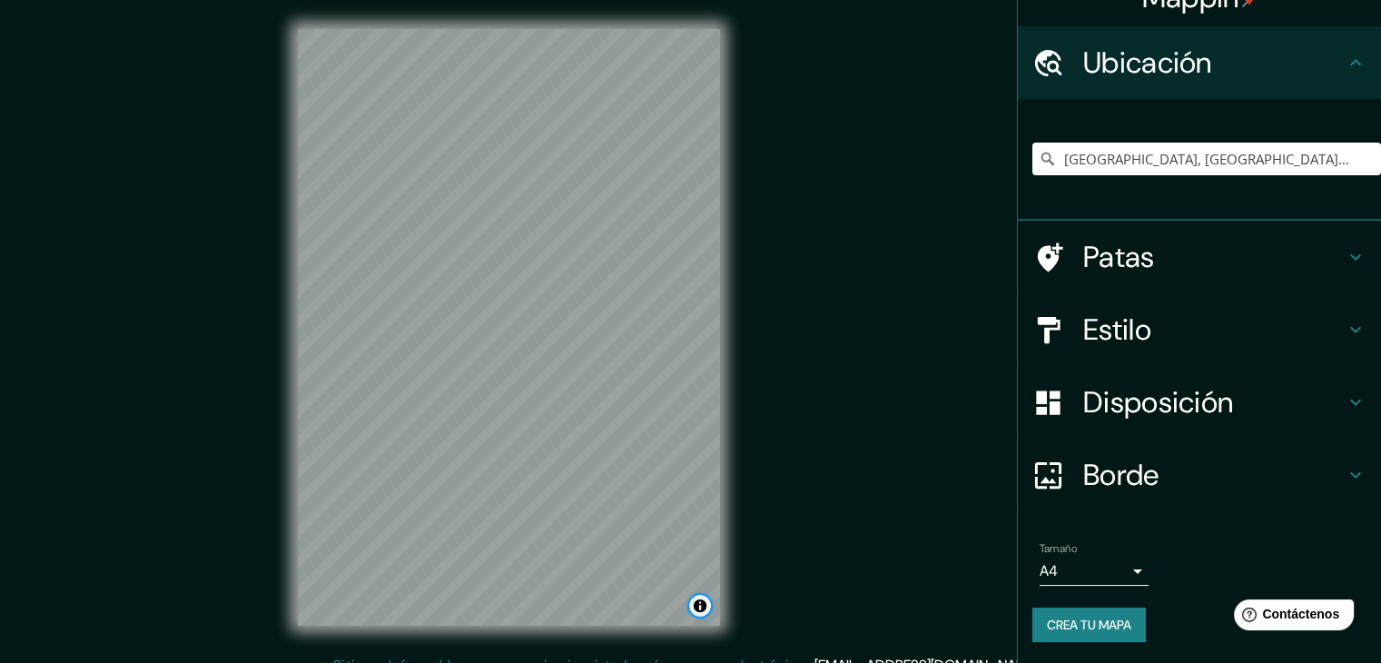
click at [710, 601] on button "Activar o desactivar atribución" at bounding box center [700, 606] width 22 height 22
click at [635, 606] on font "Mejorar este mapa" at bounding box center [637, 605] width 95 height 13
